Goal: Task Accomplishment & Management: Manage account settings

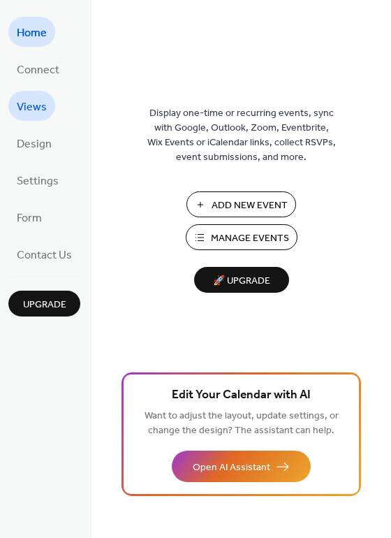
click at [38, 108] on span "Views" at bounding box center [32, 107] width 30 height 22
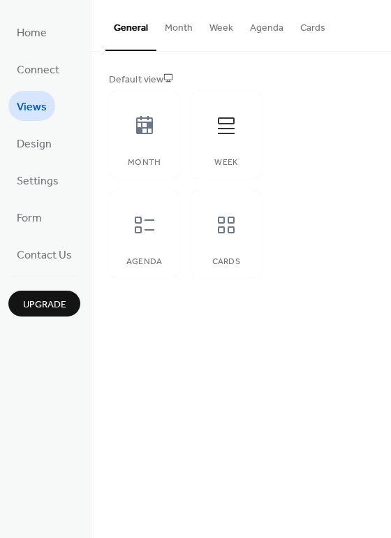
click at [175, 26] on button "Month" at bounding box center [178, 25] width 45 height 50
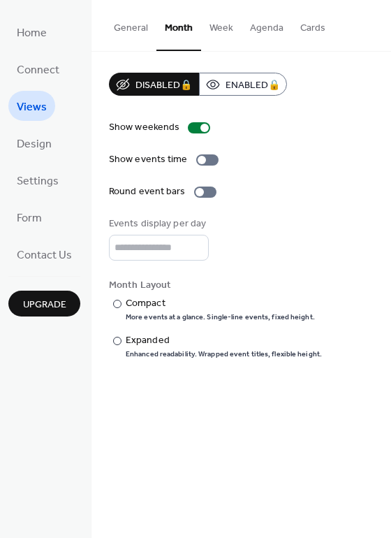
click at [126, 25] on button "General" at bounding box center [130, 25] width 51 height 50
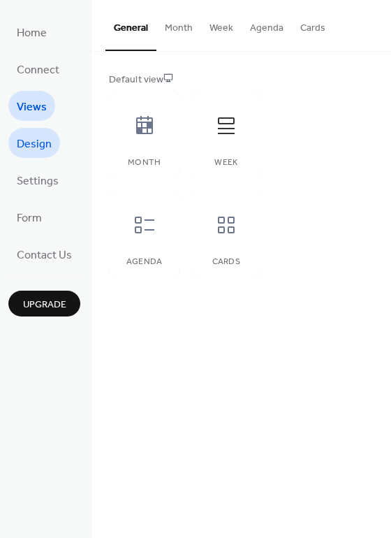
click at [31, 145] on span "Design" at bounding box center [34, 144] width 35 height 22
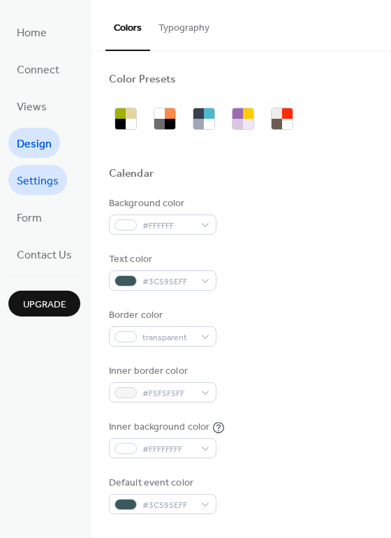
click at [36, 182] on span "Settings" at bounding box center [38, 181] width 42 height 22
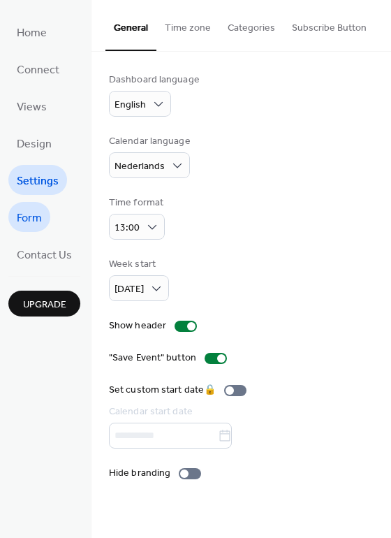
click at [27, 219] on span "Form" at bounding box center [29, 218] width 25 height 22
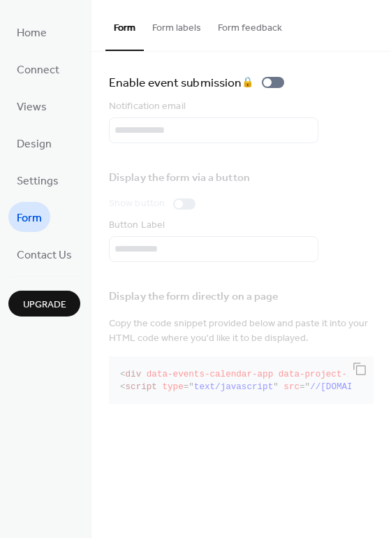
click at [41, 272] on div "Home Connect Views Design Settings Form Contact Us Upgrade" at bounding box center [45, 269] width 91 height 538
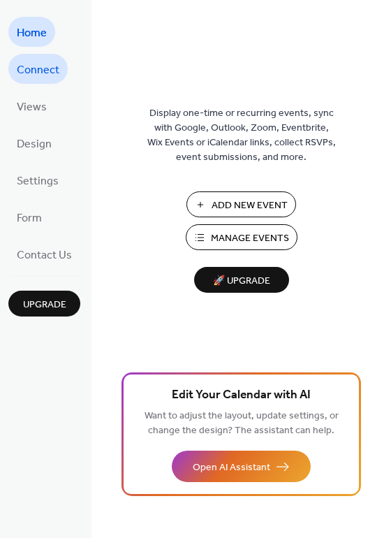
click at [26, 77] on span "Connect" at bounding box center [38, 70] width 43 height 22
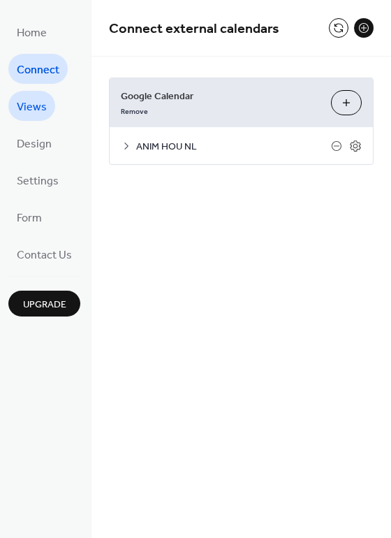
click at [29, 106] on span "Views" at bounding box center [32, 107] width 30 height 22
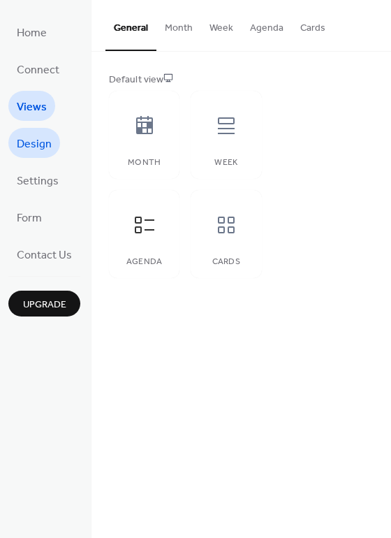
click at [33, 146] on span "Design" at bounding box center [34, 144] width 35 height 22
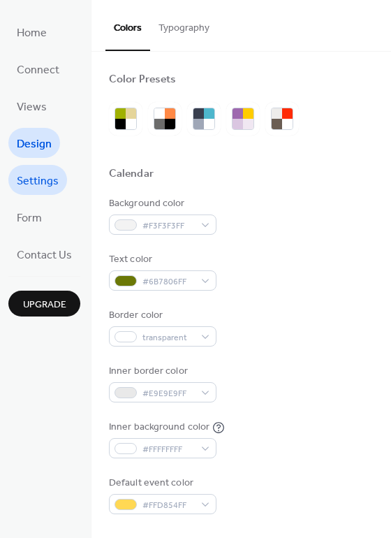
click at [31, 182] on span "Settings" at bounding box center [38, 181] width 42 height 22
